Goal: Entertainment & Leisure: Consume media (video, audio)

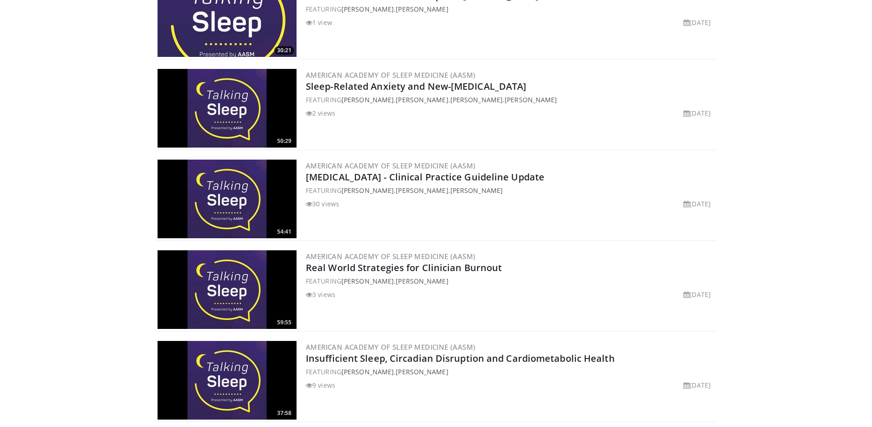
scroll to position [932, 0]
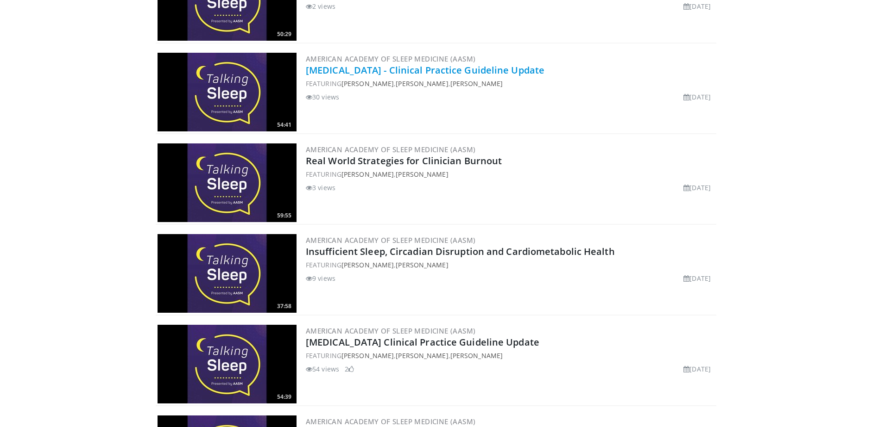
click at [446, 70] on link "[MEDICAL_DATA] - Clinical Practice Guideline Update" at bounding box center [425, 70] width 238 height 13
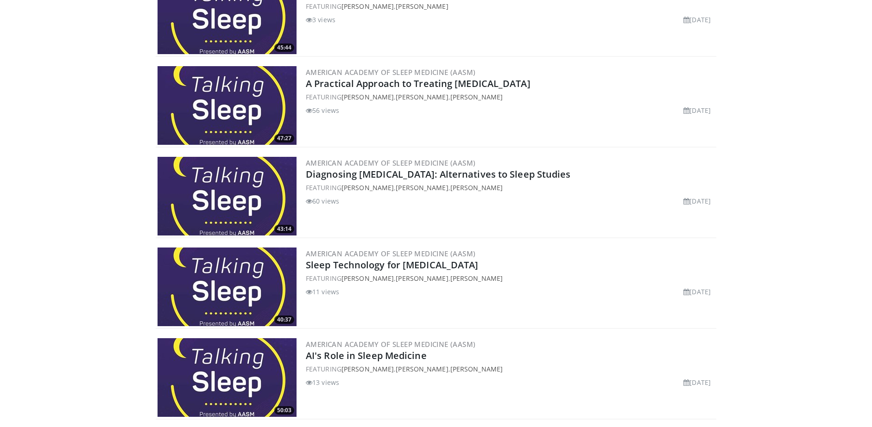
scroll to position [1785, 0]
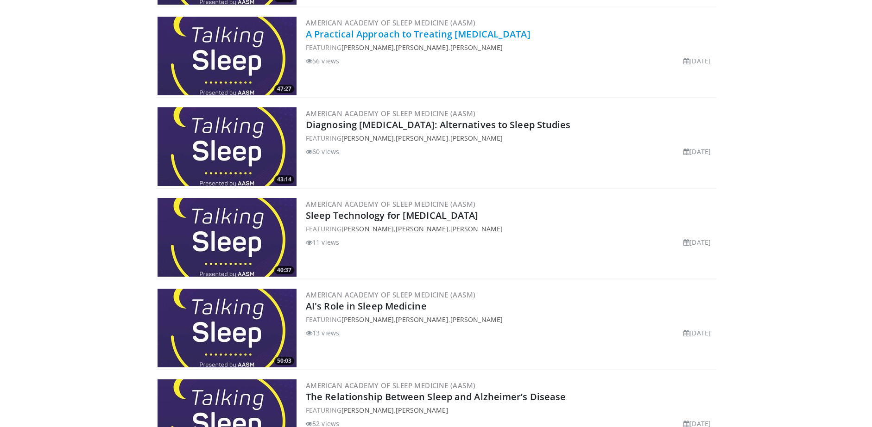
click at [515, 35] on link "A Practical Approach to Treating [MEDICAL_DATA]" at bounding box center [418, 34] width 225 height 13
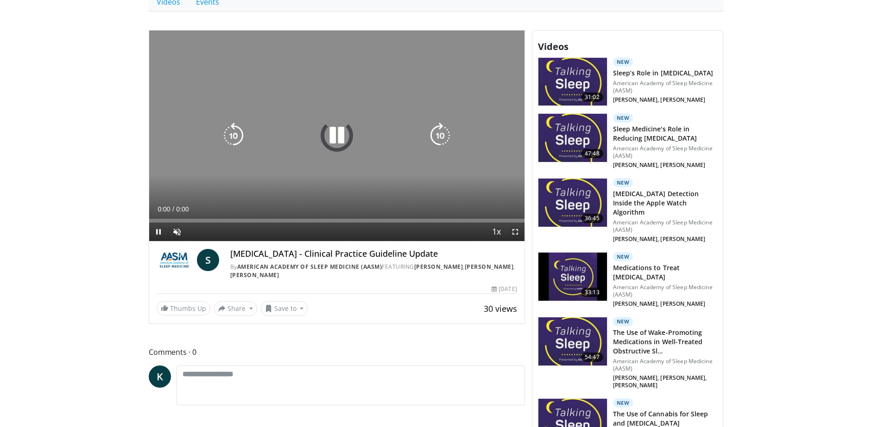
click at [331, 127] on icon "Video Player" at bounding box center [337, 136] width 26 height 26
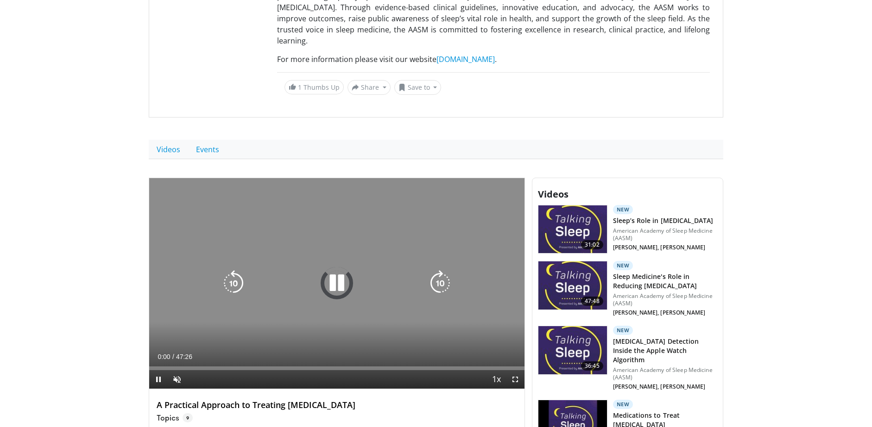
click at [337, 270] on icon "Video Player" at bounding box center [337, 283] width 26 height 26
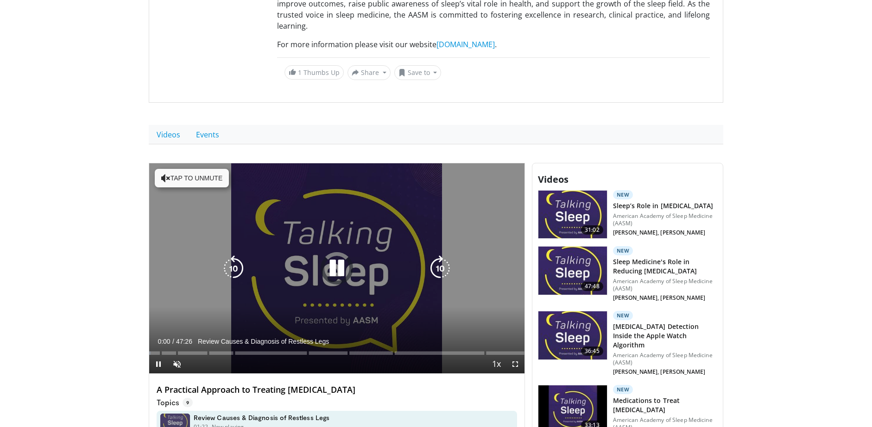
scroll to position [183, 0]
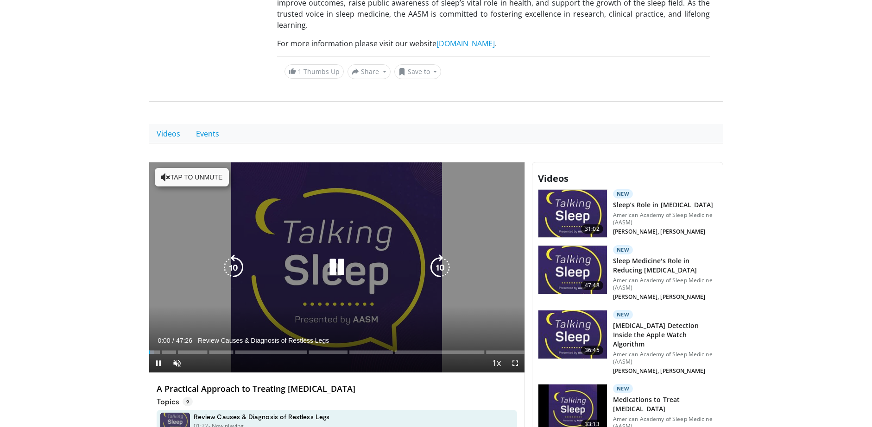
click at [338, 255] on icon "Video Player" at bounding box center [337, 268] width 26 height 26
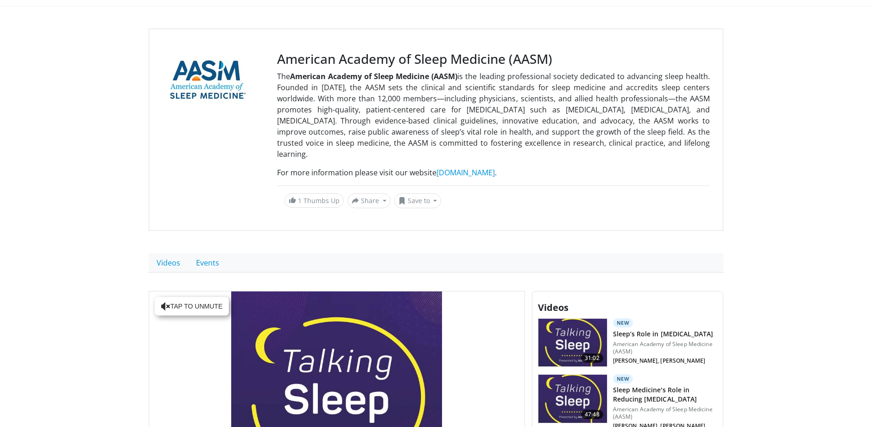
scroll to position [0, 0]
